Goal: Task Accomplishment & Management: Manage account settings

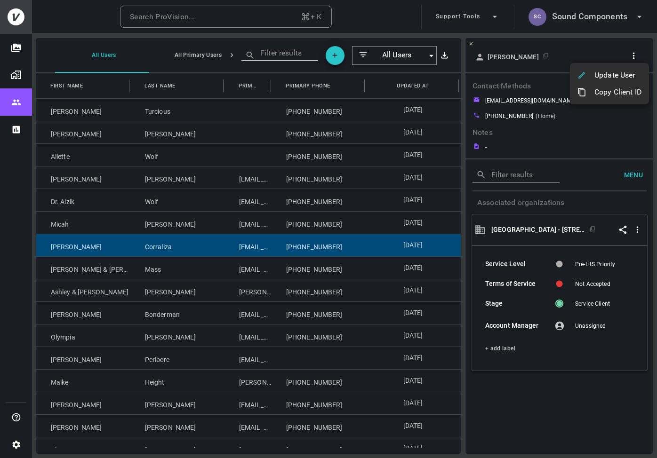
click at [581, 19] on div at bounding box center [328, 229] width 657 height 458
click at [581, 23] on button "SC Sound Components" at bounding box center [585, 17] width 123 height 24
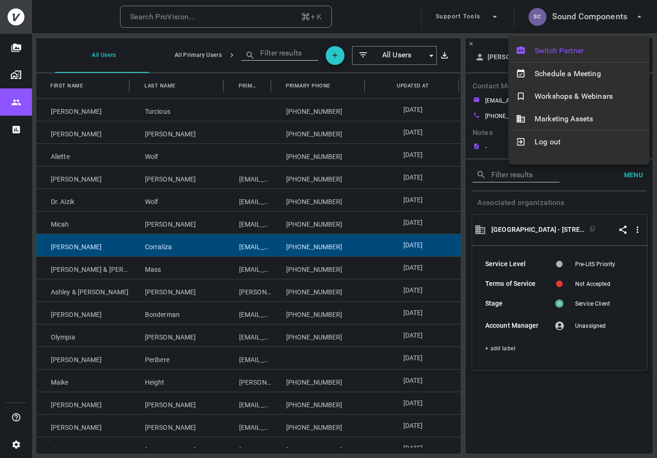
click at [576, 43] on div "Switch Partner" at bounding box center [578, 51] width 141 height 23
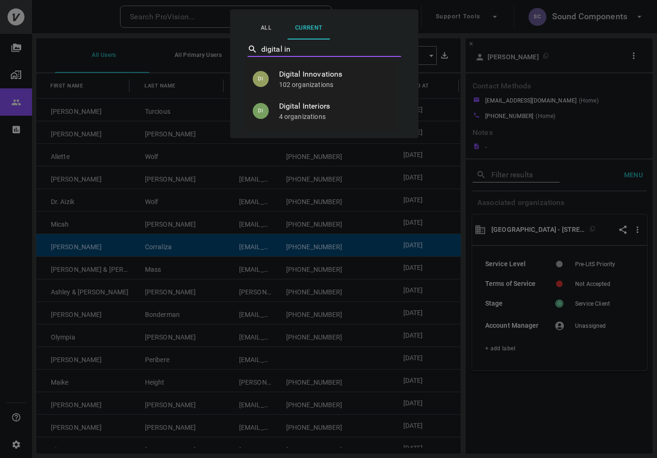
type input "digital int"
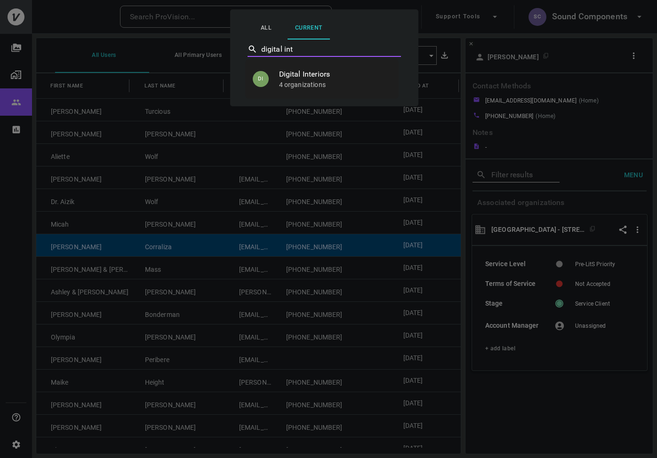
click at [360, 83] on p "4 organizations" at bounding box center [335, 84] width 112 height 9
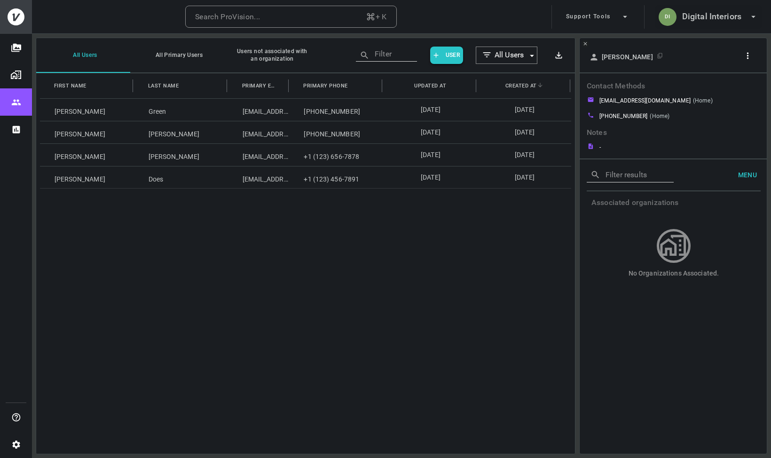
click at [656, 15] on h6 "Digital Interiors" at bounding box center [711, 17] width 59 height 14
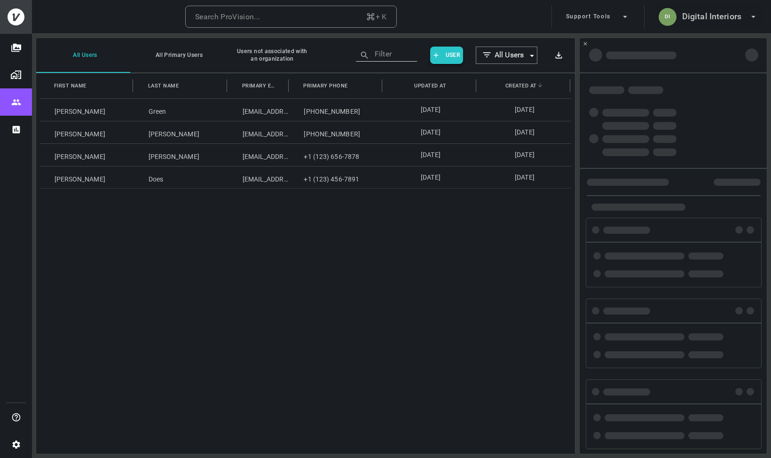
click at [691, 21] on h6 "Digital Interiors" at bounding box center [711, 17] width 59 height 14
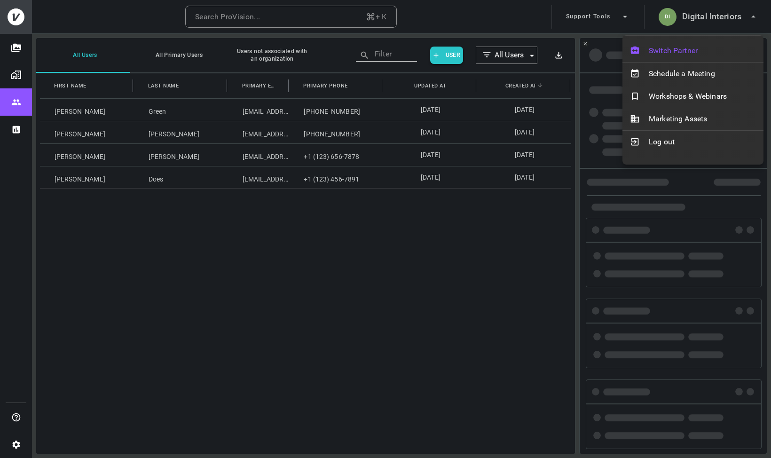
click at [690, 53] on span "Switch Partner" at bounding box center [702, 50] width 107 height 11
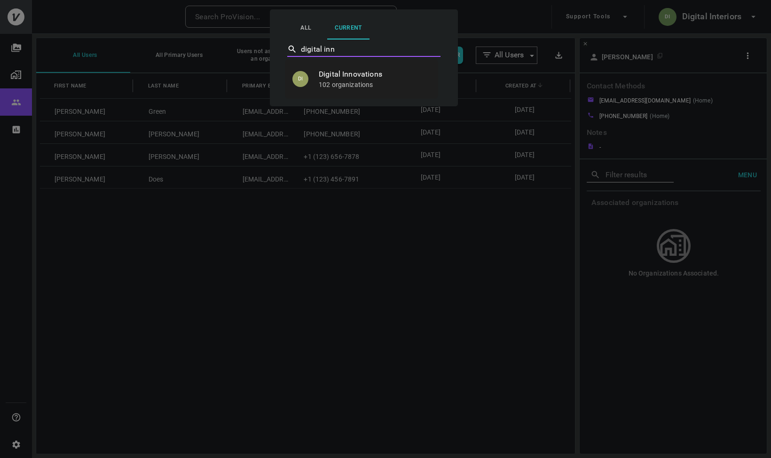
type input "digital inno"
click at [382, 67] on li "DI Digital Innovations 102 organizations" at bounding box center [361, 79] width 153 height 32
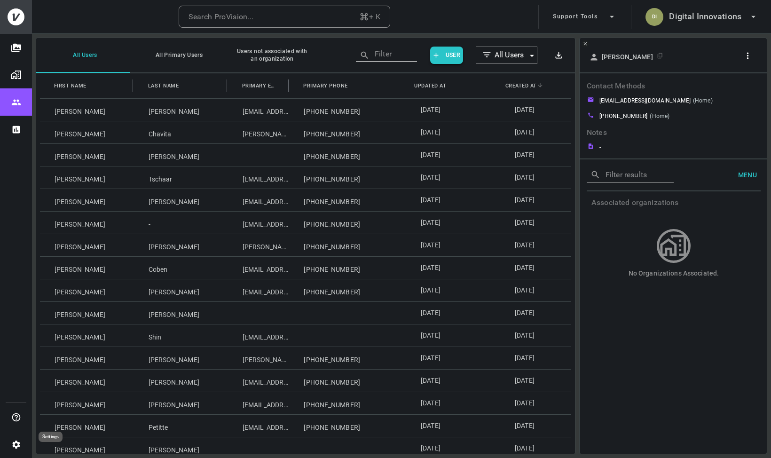
click at [13, 444] on icon "Settings" at bounding box center [16, 445] width 8 height 8
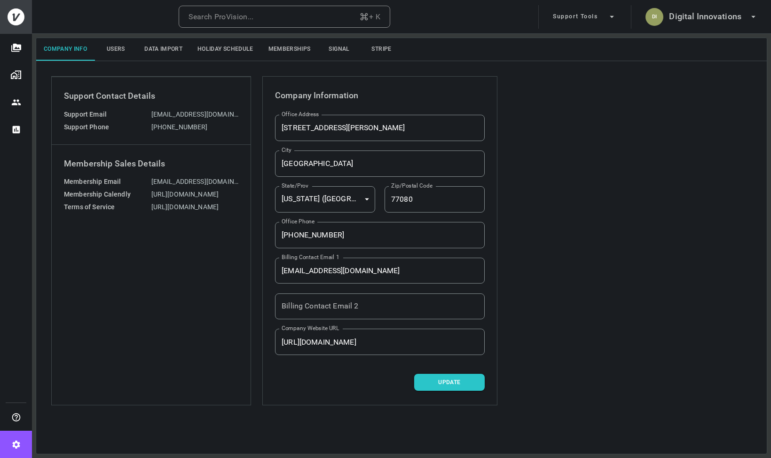
click at [295, 50] on button "Memberships" at bounding box center [289, 49] width 57 height 23
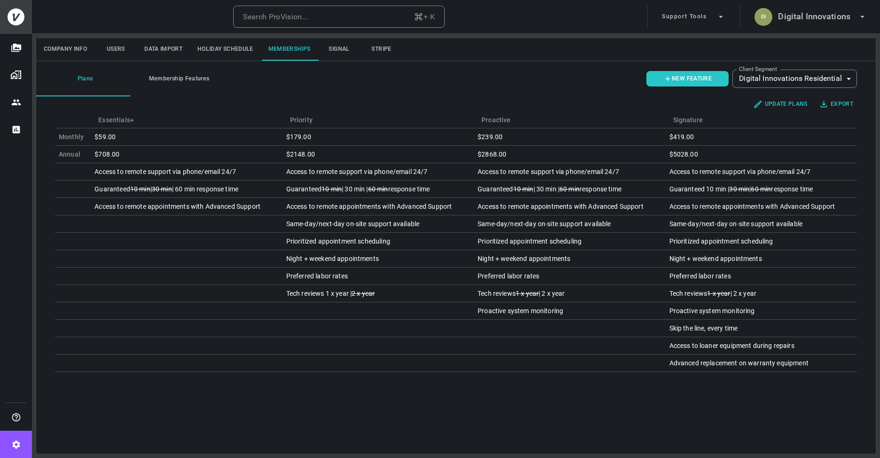
click at [173, 80] on button "Membership Features" at bounding box center [177, 78] width 94 height 35
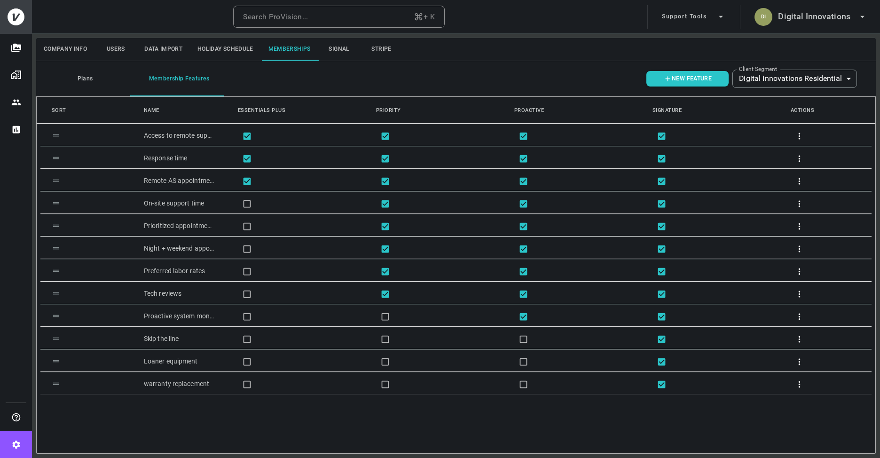
click at [88, 81] on button "Plans" at bounding box center [83, 78] width 94 height 35
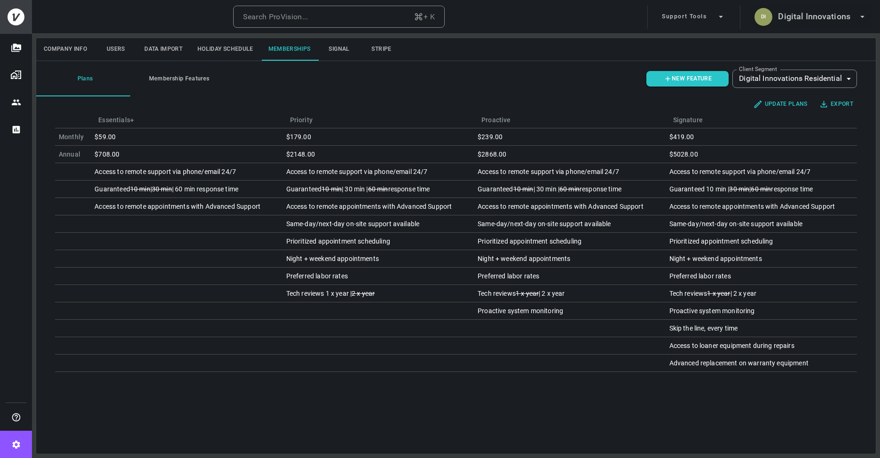
click at [771, 20] on h6 "Digital Innovations" at bounding box center [814, 17] width 72 height 14
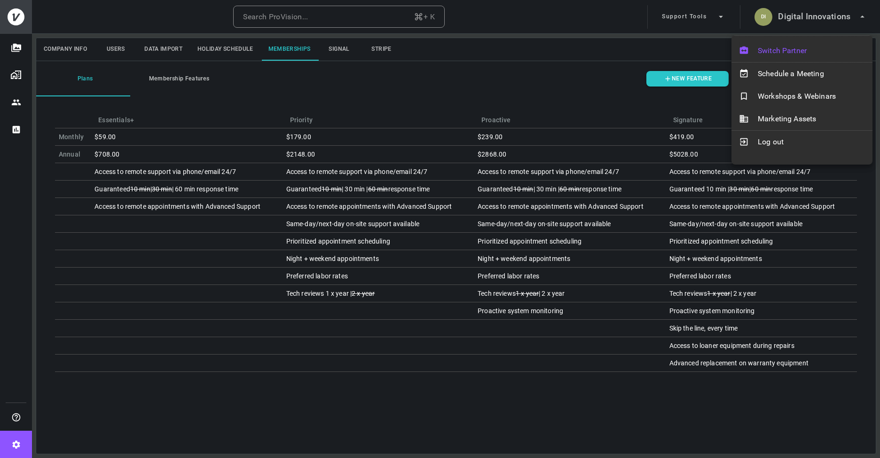
click at [771, 48] on span "Switch Partner" at bounding box center [811, 50] width 107 height 11
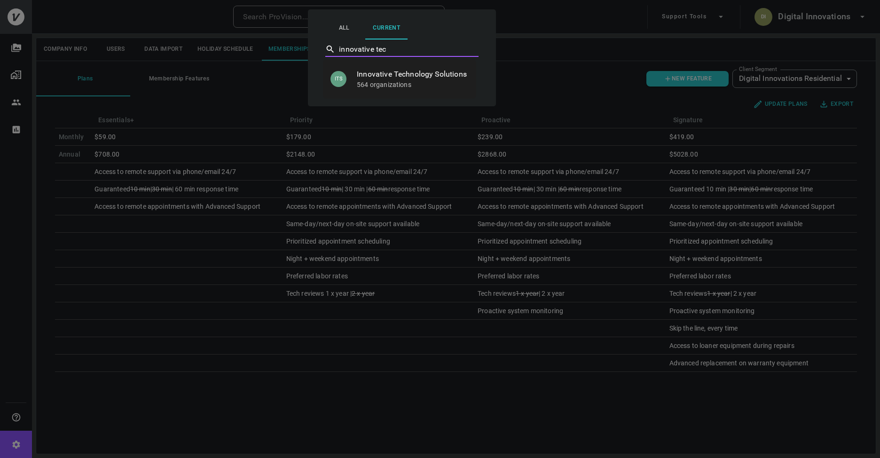
type input "innovative tech"
click at [383, 80] on p "564 organizations" at bounding box center [413, 84] width 112 height 9
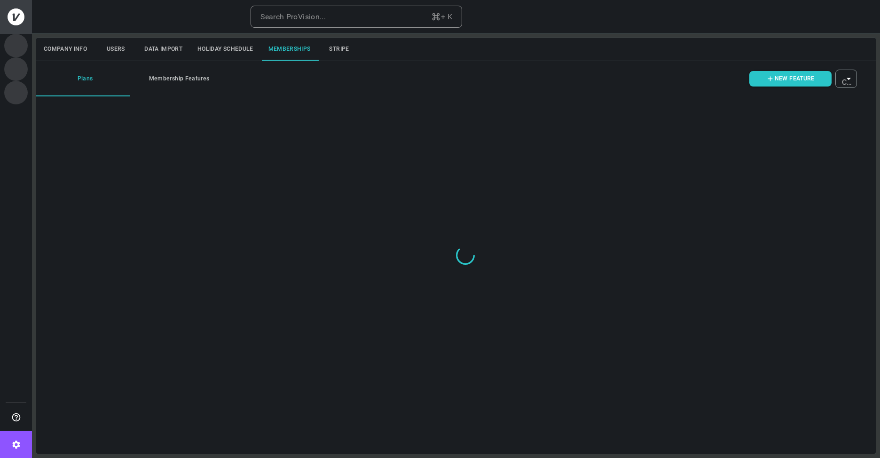
type input "ovbid-848a1cc0-3f90-4c1a-a125-dbc175e5c947"
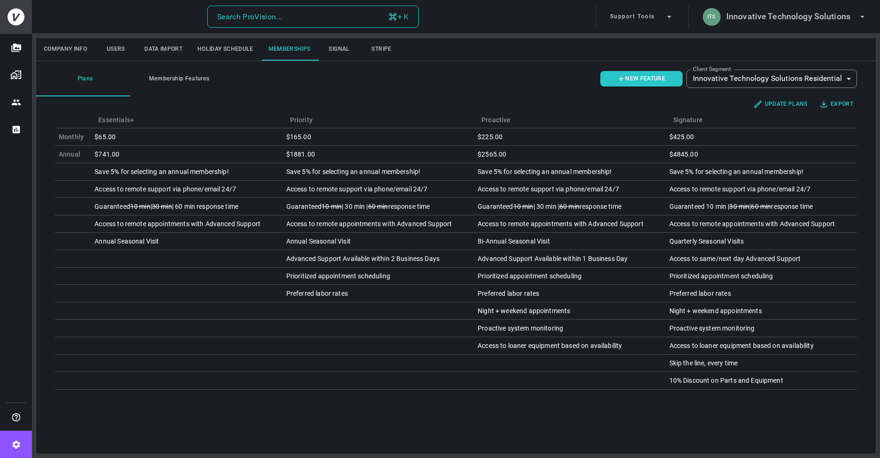
click at [347, 14] on button "Search ProVision... + K" at bounding box center [313, 17] width 212 height 23
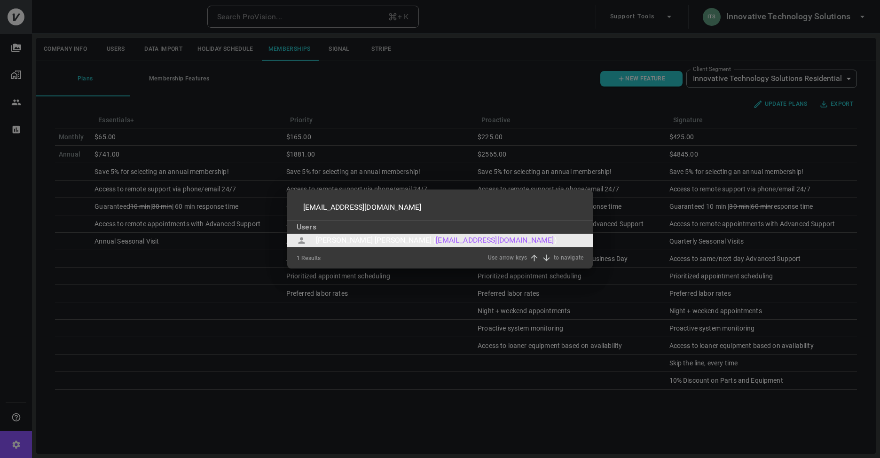
type input "[EMAIL_ADDRESS][DOMAIN_NAME]"
click at [336, 238] on div "[PERSON_NAME] [PERSON_NAME] (" at bounding box center [376, 240] width 120 height 11
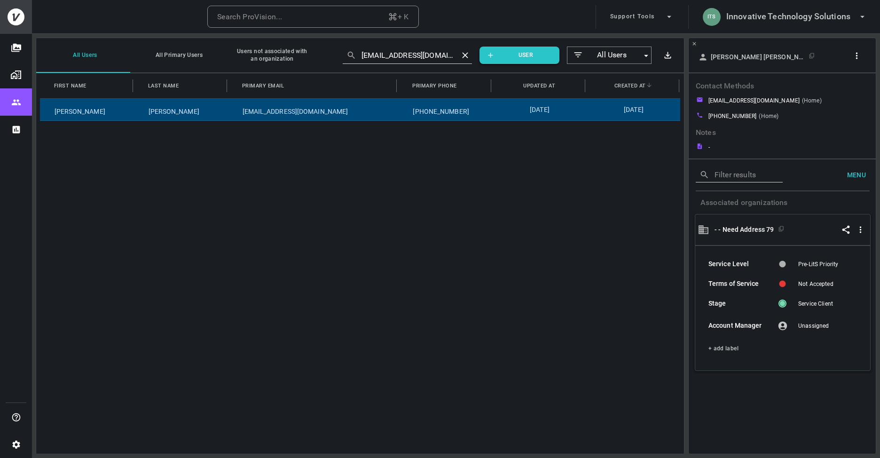
click at [861, 56] on icon "button" at bounding box center [857, 56] width 10 height 10
click at [853, 87] on p "Copy Client ID" at bounding box center [841, 89] width 47 height 11
